Goal: Task Accomplishment & Management: Complete application form

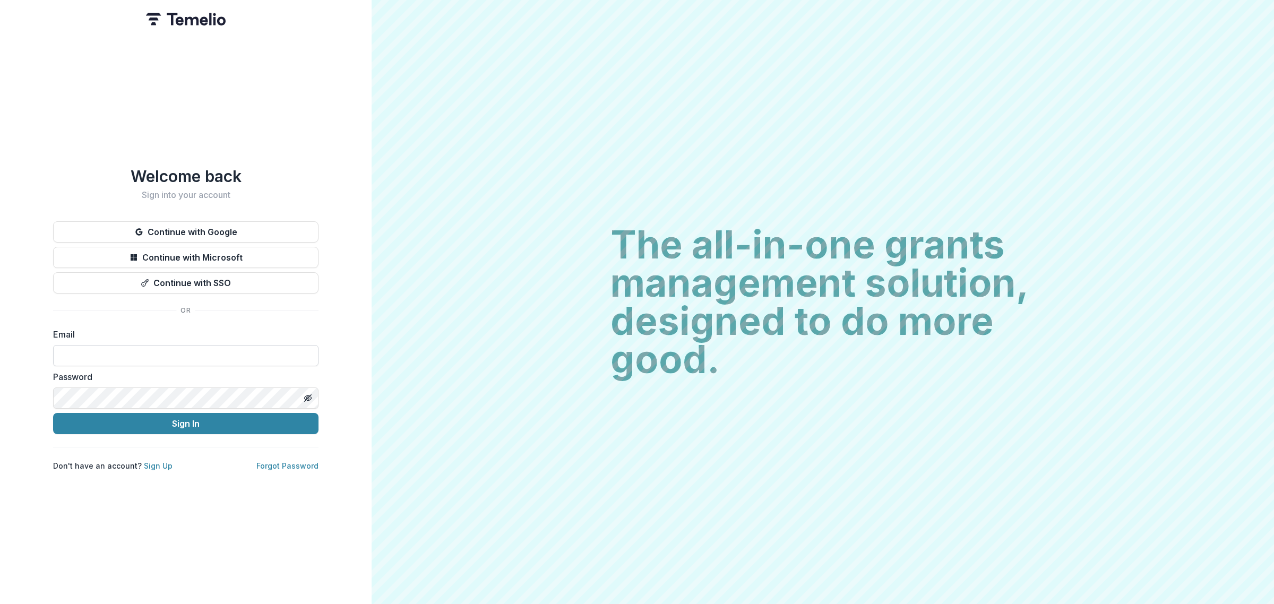
click at [275, 350] on input at bounding box center [185, 355] width 265 height 21
type input "**********"
click at [184, 426] on button "Sign In" at bounding box center [185, 423] width 265 height 21
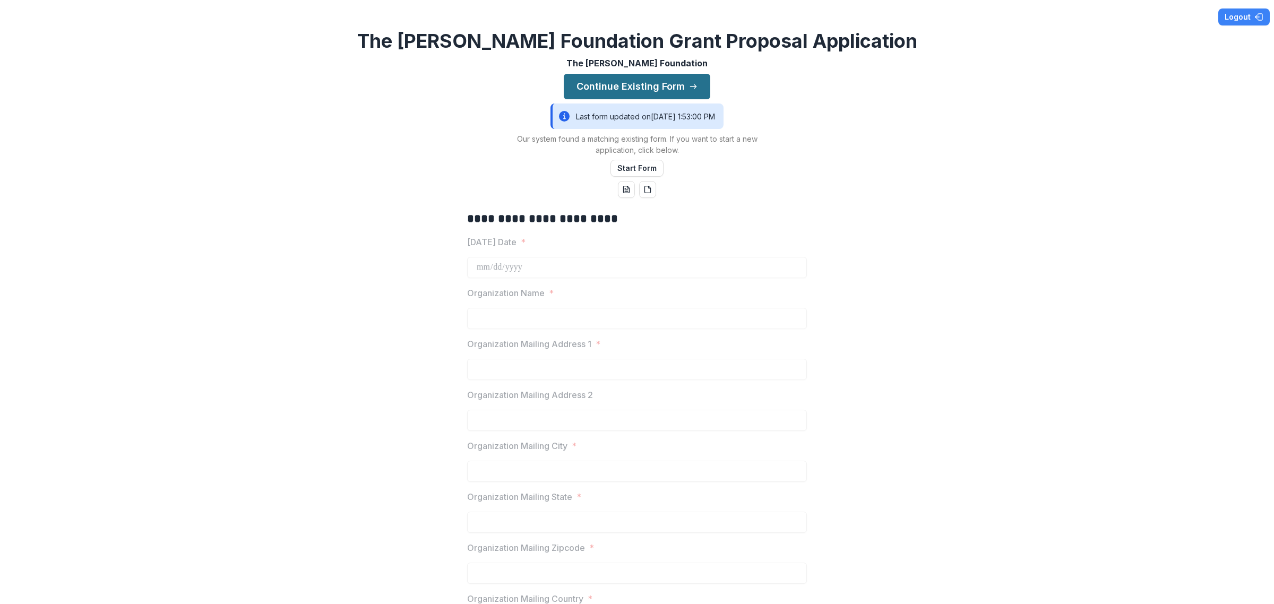
click at [659, 80] on button "Continue Existing Form" at bounding box center [637, 86] width 147 height 25
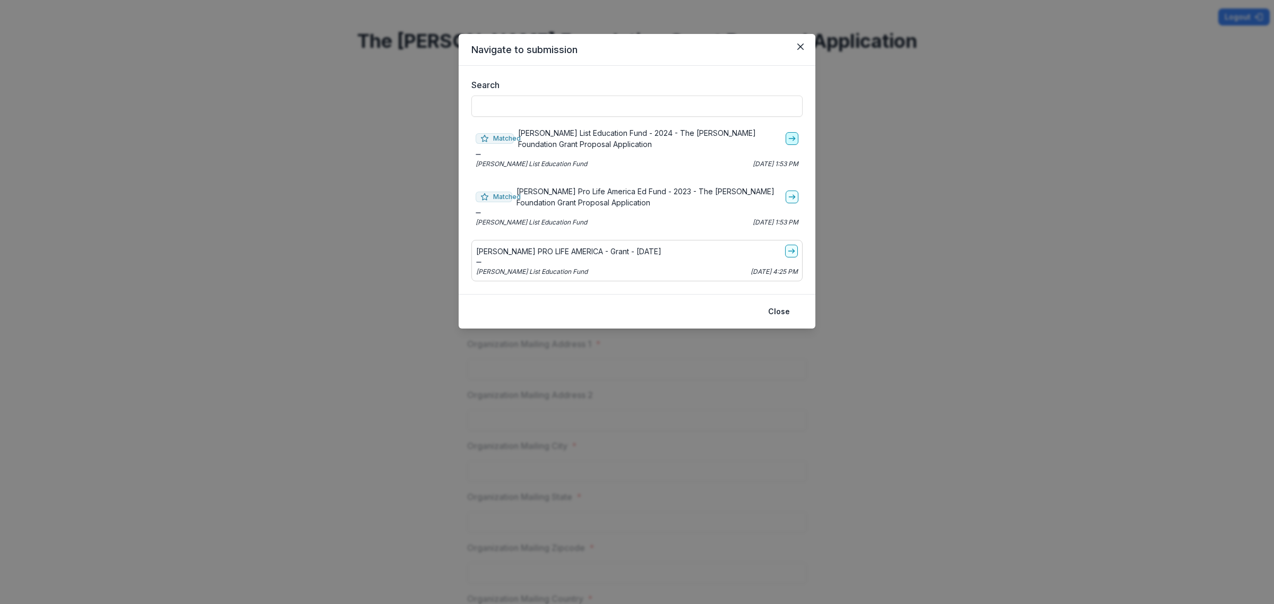
click at [792, 137] on icon "go-to" at bounding box center [792, 138] width 8 height 8
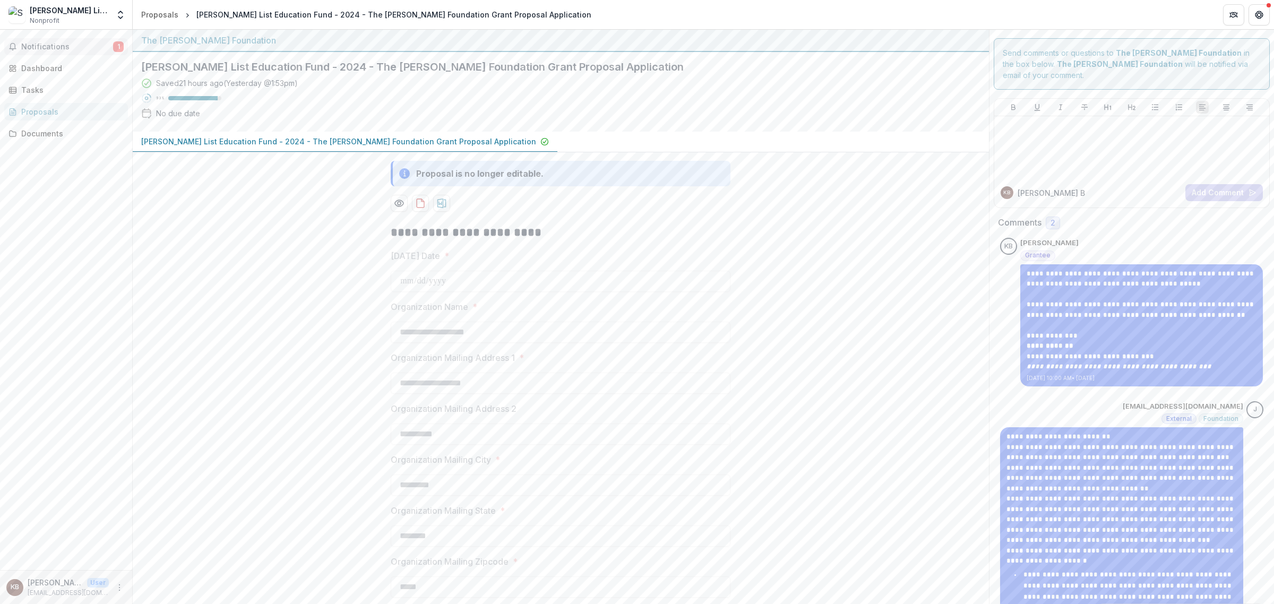
click at [77, 42] on span "Notifications" at bounding box center [67, 46] width 92 height 9
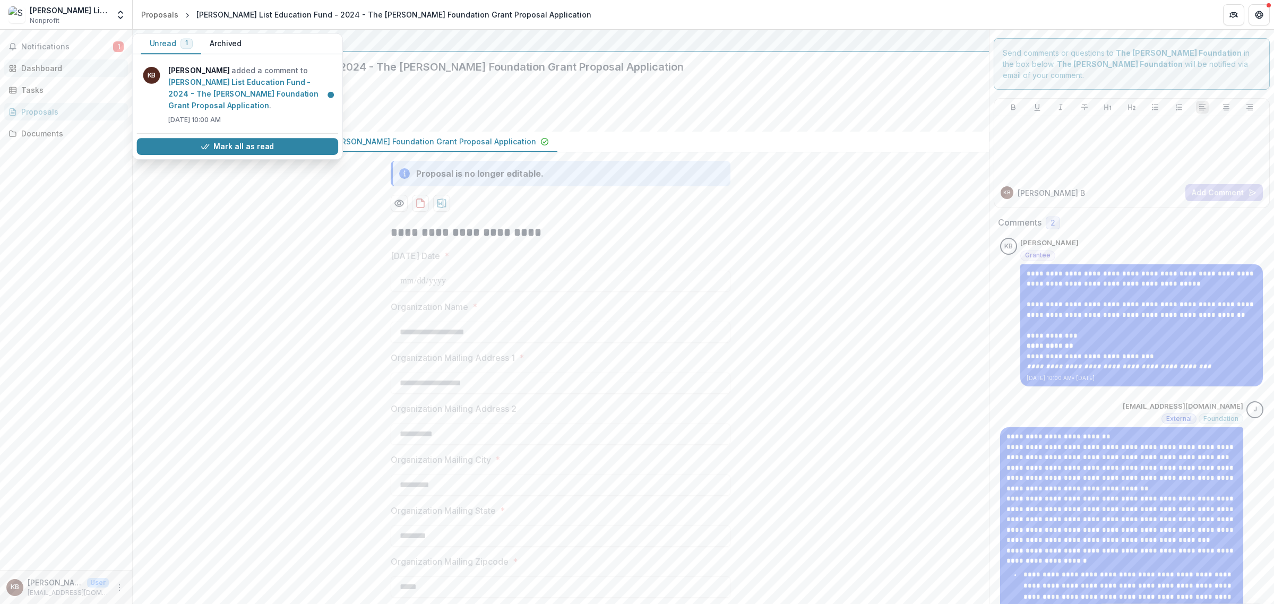
click at [53, 65] on div "Dashboard" at bounding box center [70, 68] width 98 height 11
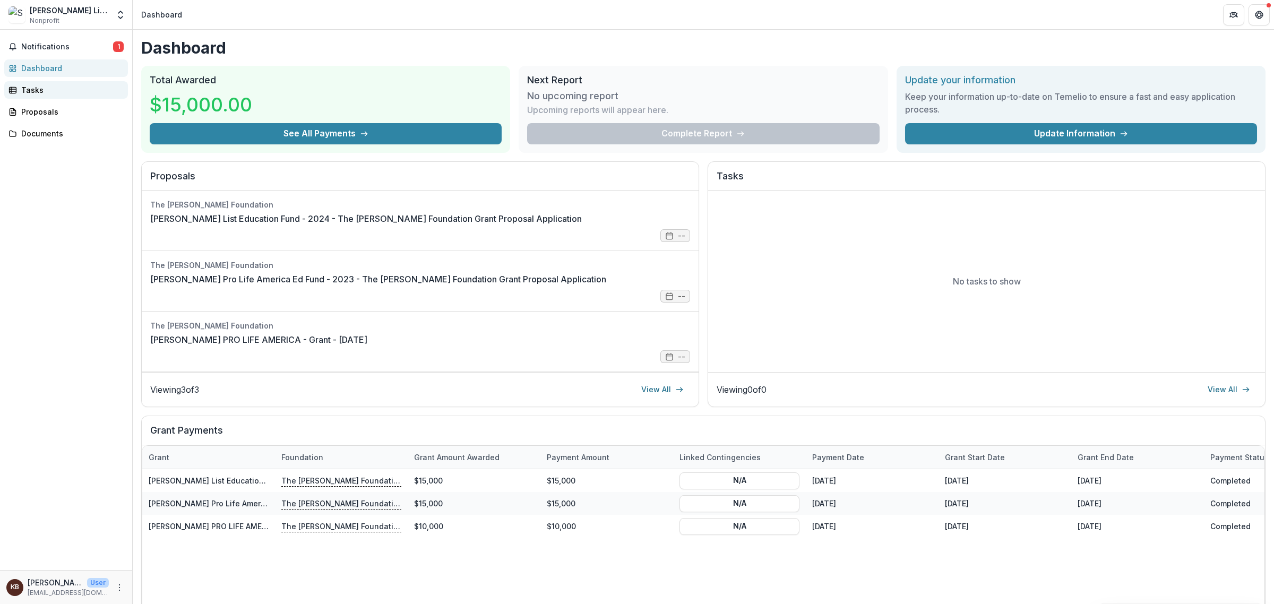
click at [73, 89] on div "Tasks" at bounding box center [70, 89] width 98 height 11
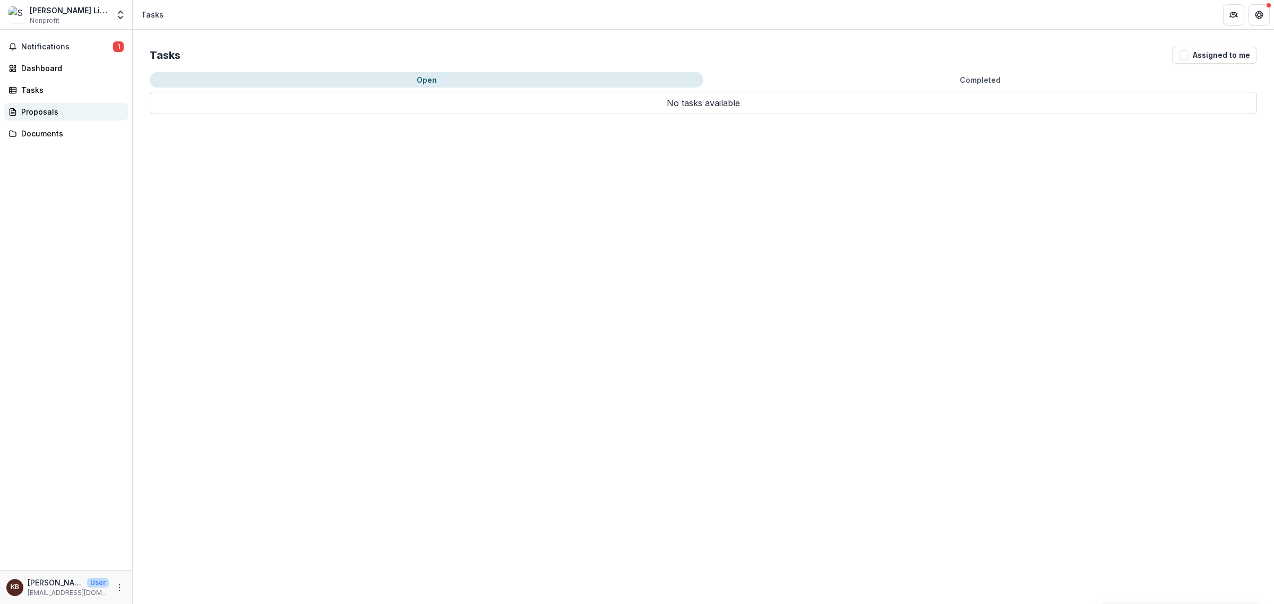
click at [63, 109] on div "Proposals" at bounding box center [70, 111] width 98 height 11
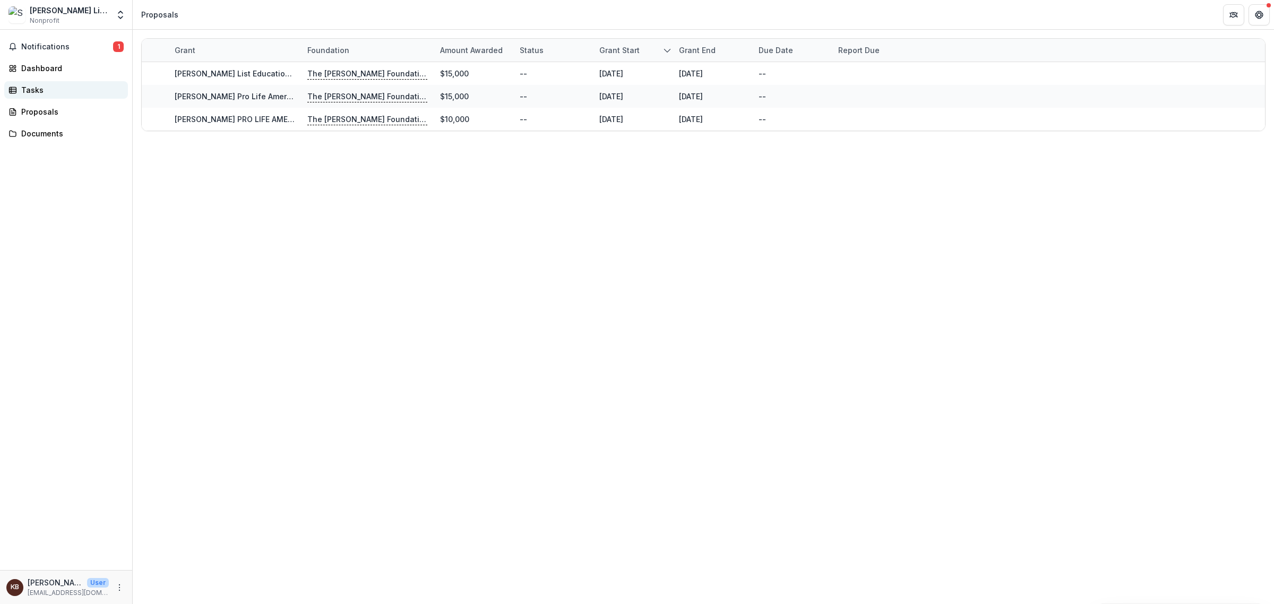
click at [57, 89] on div "Tasks" at bounding box center [70, 89] width 98 height 11
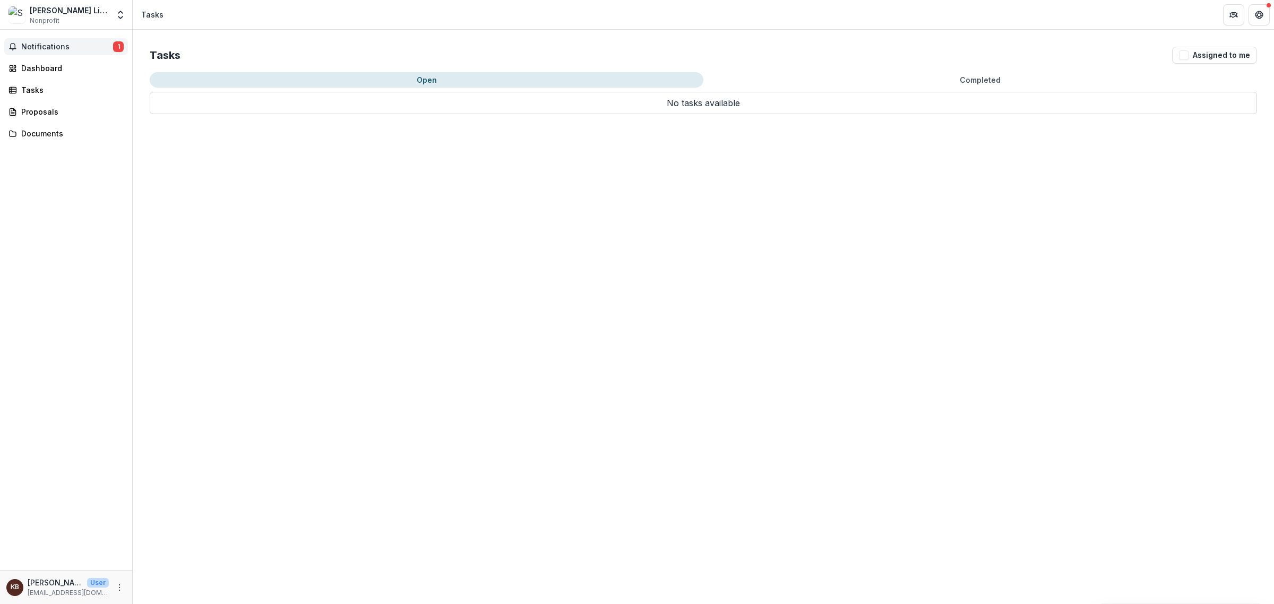
click at [64, 46] on span "Notifications" at bounding box center [67, 46] width 92 height 9
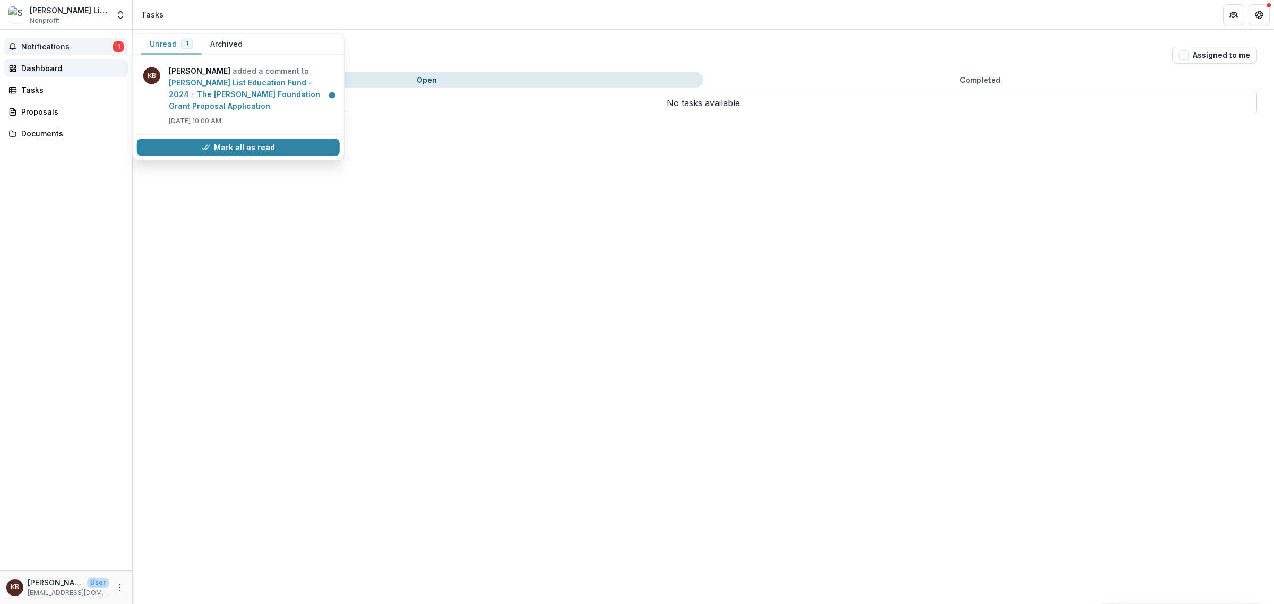
click at [59, 63] on div "Dashboard" at bounding box center [70, 68] width 98 height 11
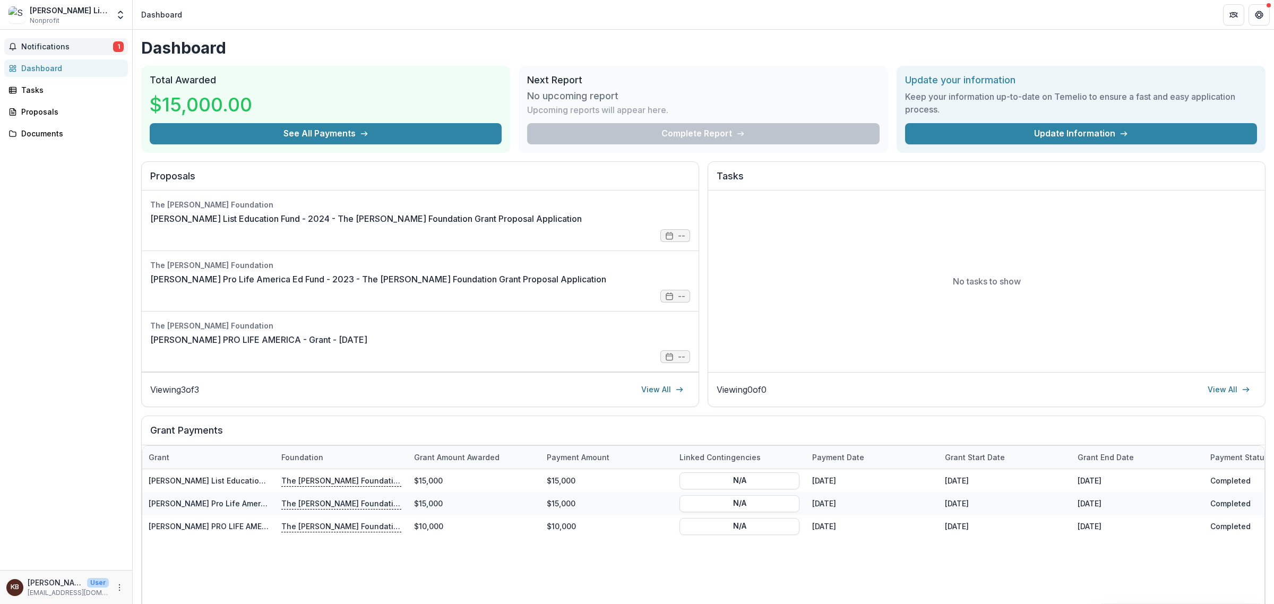
click at [65, 45] on span "Notifications" at bounding box center [67, 46] width 92 height 9
click at [60, 107] on div "Proposals" at bounding box center [70, 111] width 98 height 11
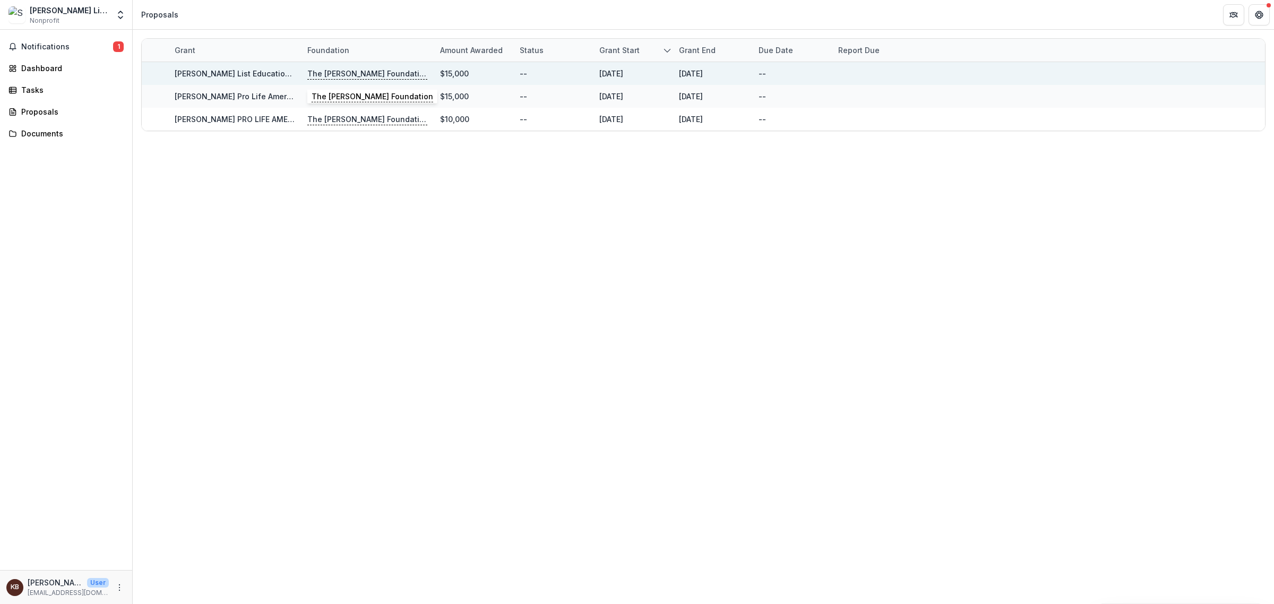
click at [337, 72] on p "The [PERSON_NAME] Foundation" at bounding box center [367, 74] width 120 height 12
click at [218, 70] on link "[PERSON_NAME] List Education Fund - 2024 - The [PERSON_NAME] Foundation Grant P…" at bounding box center [372, 73] width 395 height 9
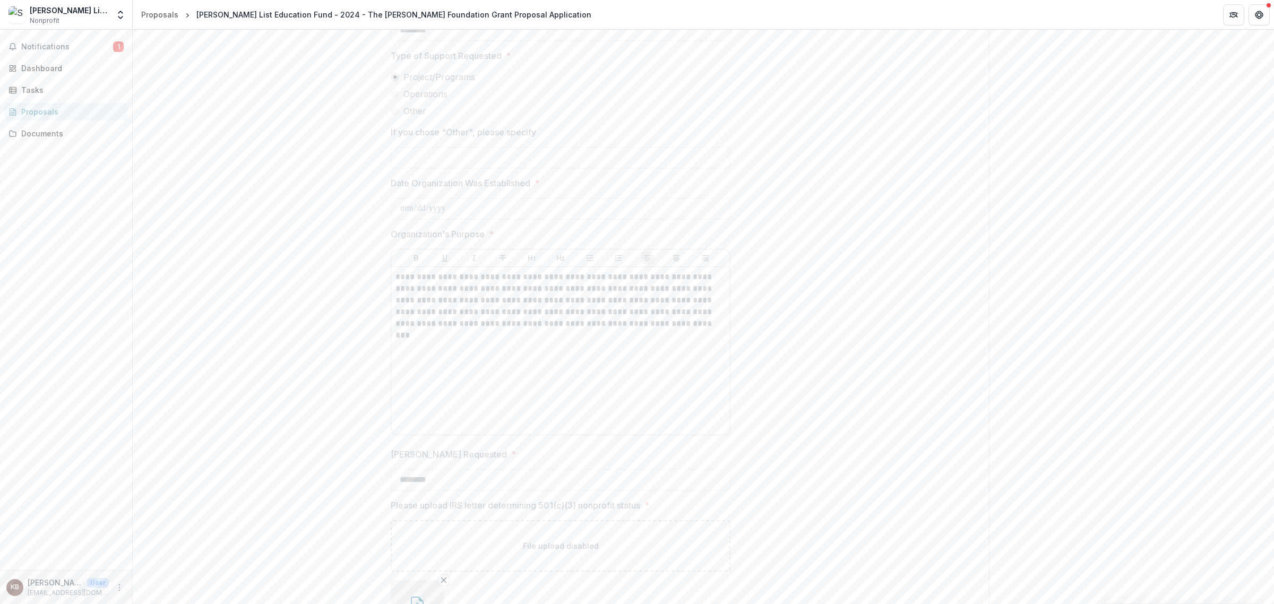
scroll to position [1509, 0]
click at [945, 582] on button "Next" at bounding box center [955, 591] width 49 height 21
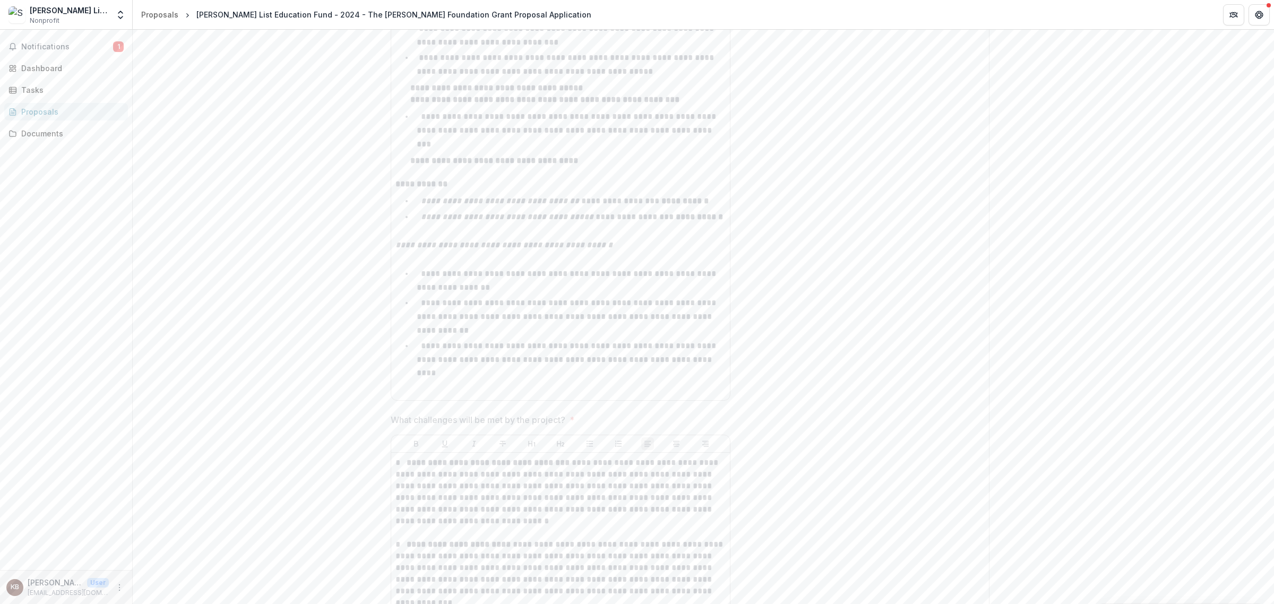
scroll to position [4779, 0]
drag, startPoint x: 505, startPoint y: 377, endPoint x: 473, endPoint y: 345, distance: 45.0
click at [473, 345] on div "**********" at bounding box center [561, 425] width 330 height 792
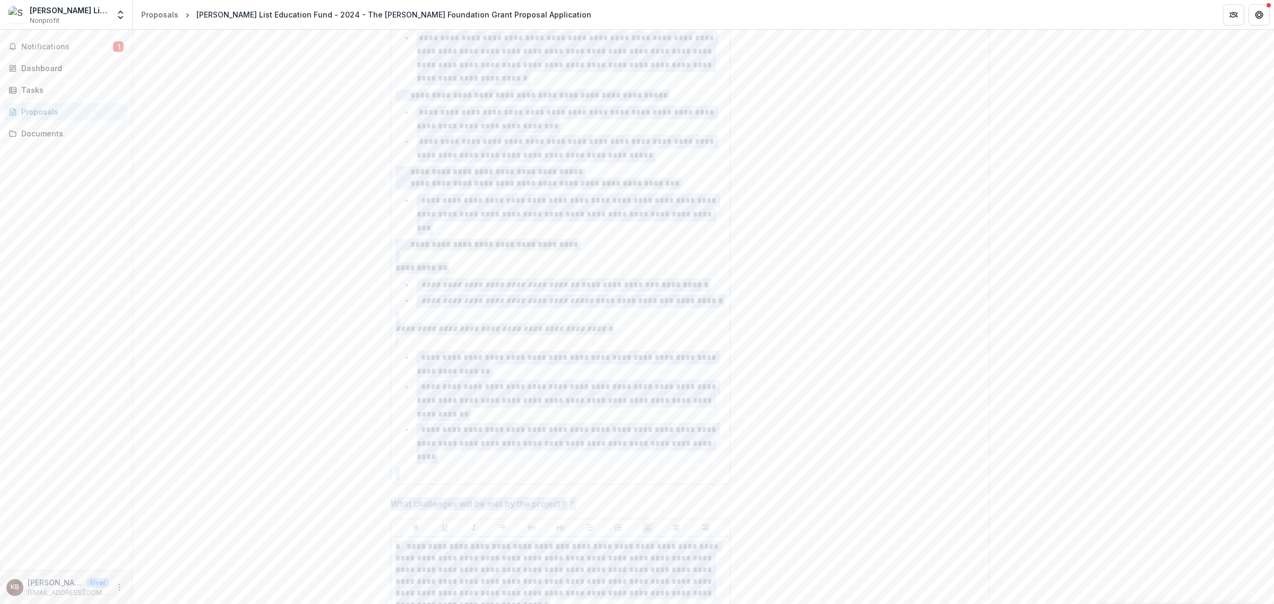
scroll to position [5193, 0]
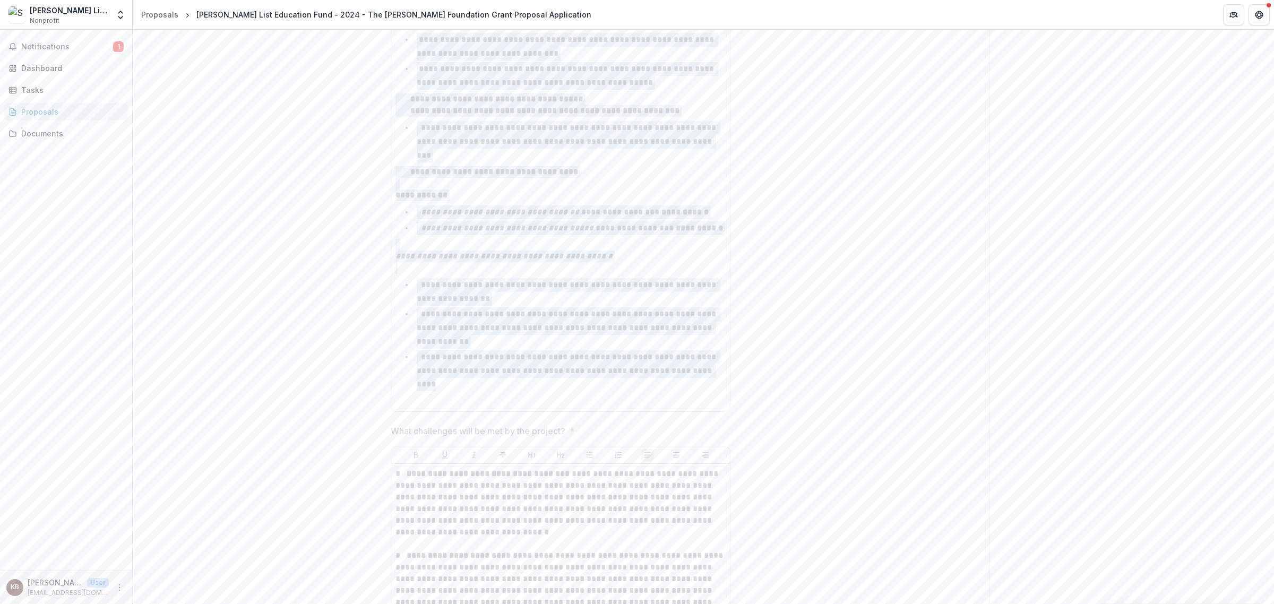
drag, startPoint x: 398, startPoint y: 282, endPoint x: 657, endPoint y: 391, distance: 280.5
click at [657, 391] on div "**********" at bounding box center [561, 11] width 330 height 792
copy div "**********"
